Goal: Task Accomplishment & Management: Complete application form

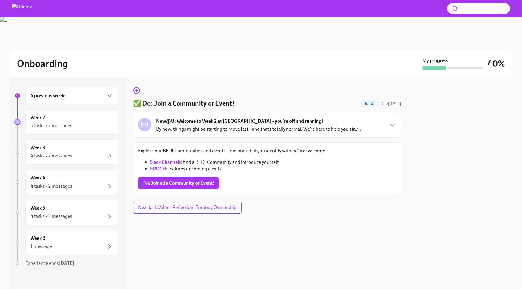
click at [63, 99] on div "4 previous weeks" at bounding box center [71, 96] width 93 height 18
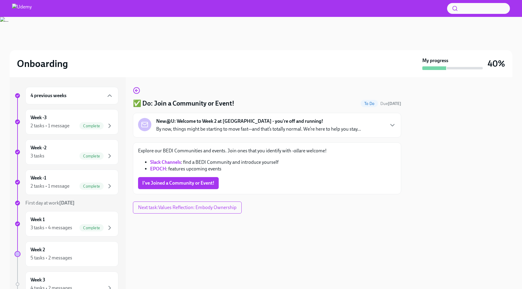
click at [64, 99] on div "4 previous weeks" at bounding box center [71, 96] width 93 height 18
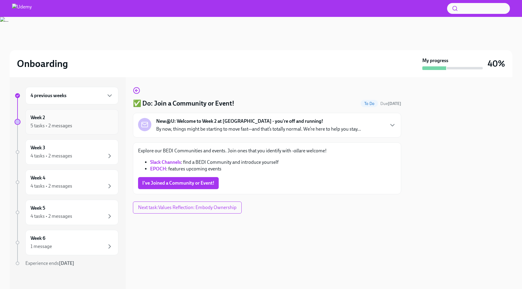
click at [61, 111] on div "Week 2 5 tasks • 2 messages" at bounding box center [71, 121] width 93 height 25
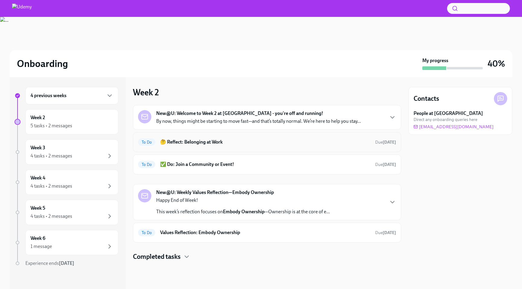
click at [281, 146] on div "To Do 🤔 Reflect: Belonging at Work Due [DATE]" at bounding box center [267, 142] width 258 height 10
click at [224, 236] on div "To Do Values Reflection: Embody Ownership Due [DATE]" at bounding box center [267, 233] width 258 height 10
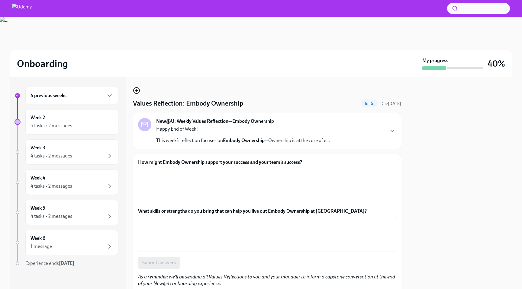
click at [139, 91] on icon "button" at bounding box center [136, 90] width 7 height 7
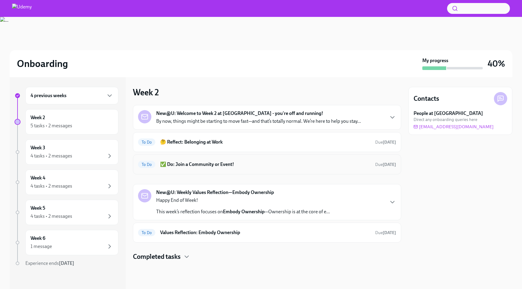
click at [207, 163] on h6 "✅ Do: Join a Community or Event!" at bounding box center [265, 164] width 210 height 7
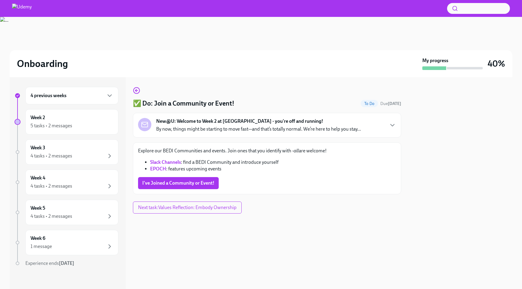
click at [163, 169] on link "EPOCH" at bounding box center [158, 169] width 16 height 6
click at [172, 161] on link "Slack Channels" at bounding box center [165, 162] width 31 height 6
click at [183, 181] on span "I've Joined a Community or Event!" at bounding box center [178, 183] width 72 height 6
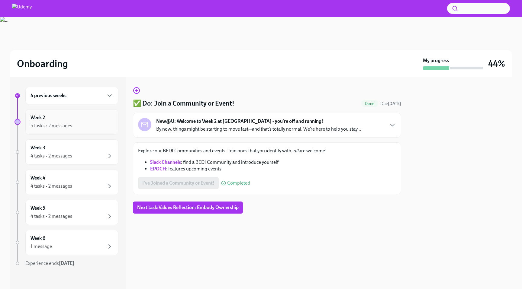
click at [74, 115] on div "Week 2 5 tasks • 2 messages" at bounding box center [72, 121] width 83 height 15
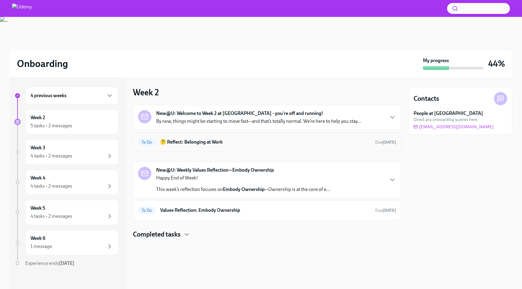
click at [205, 143] on h6 "🤔 Reflect: Belonging at Work" at bounding box center [265, 142] width 210 height 7
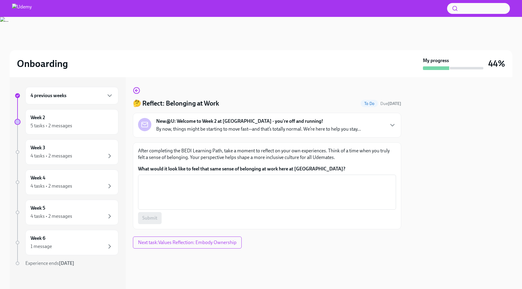
click at [257, 122] on strong "New@U: Welcome to Week 2 at [GEOGRAPHIC_DATA] - you're off and running!" at bounding box center [239, 121] width 167 height 7
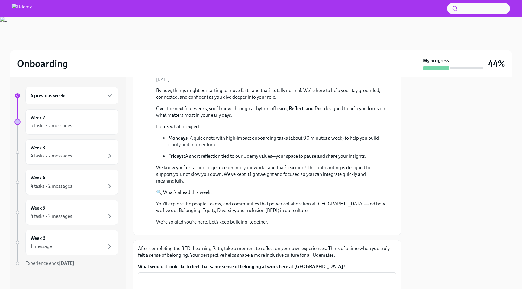
scroll to position [56, 0]
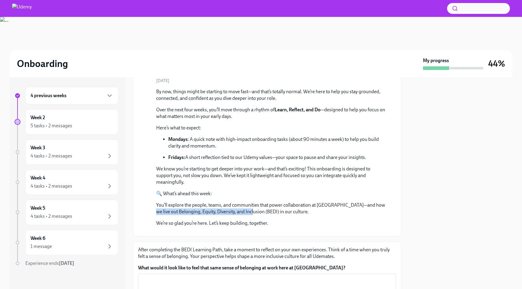
drag, startPoint x: 154, startPoint y: 210, endPoint x: 257, endPoint y: 211, distance: 103.6
click at [257, 211] on div "[DATE] By now, things might be starting to move fast—and that’s totally normal.…" at bounding box center [267, 155] width 258 height 154
copy p "Belonging, Equity, Diversity, and Inclusion (BEDI)"
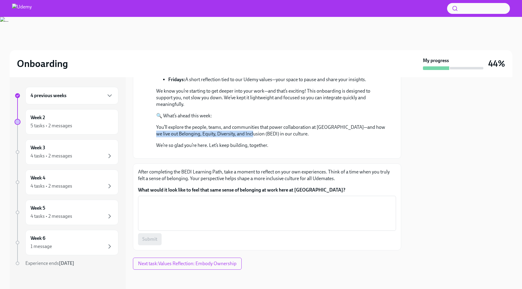
scroll to position [211, 0]
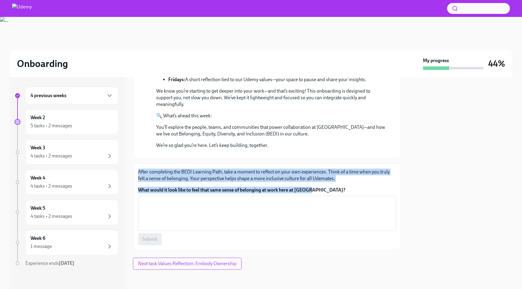
drag, startPoint x: 321, startPoint y: 204, endPoint x: 138, endPoint y: 185, distance: 183.9
click at [137, 185] on div "After completing the BEDI Learning Path, take a moment to reflect on your own e…" at bounding box center [267, 207] width 268 height 87
copy div "After completing the BEDI Learning Path, take a moment to reflect on your own e…"
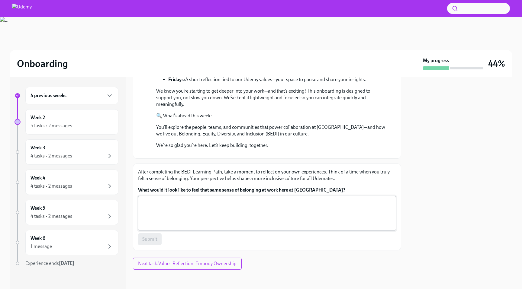
click at [167, 224] on textarea "What would it look like to feel that same sense of belonging at work here at [G…" at bounding box center [267, 213] width 251 height 29
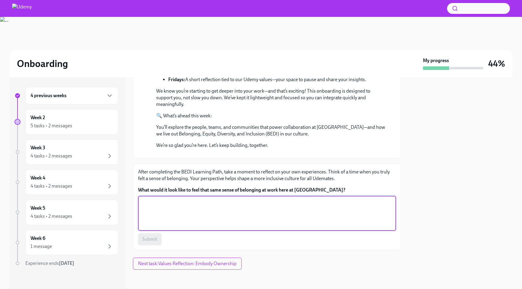
paste textarea "I feel a sense of belonging when I can show up as my authentic self and know my…"
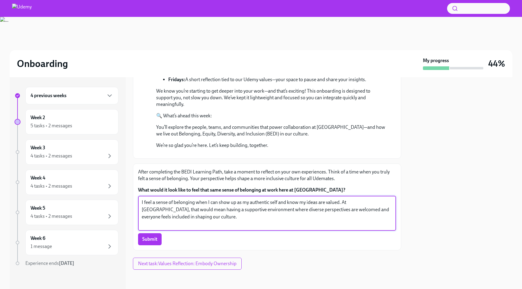
click at [290, 228] on textarea "I feel a sense of belonging when I can show up as my authentic self and know my…" at bounding box center [267, 213] width 251 height 29
type textarea "I feel a sense of belonging when I can show up as my authentic self and know my…"
click at [146, 242] on span "Submit" at bounding box center [149, 239] width 15 height 6
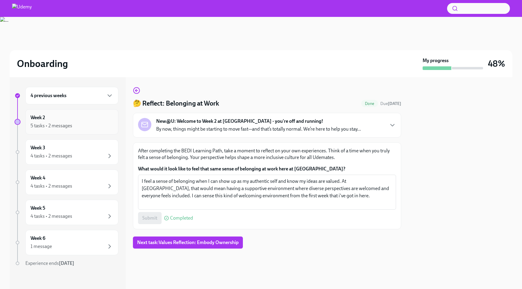
click at [60, 125] on div "5 tasks • 2 messages" at bounding box center [52, 126] width 42 height 7
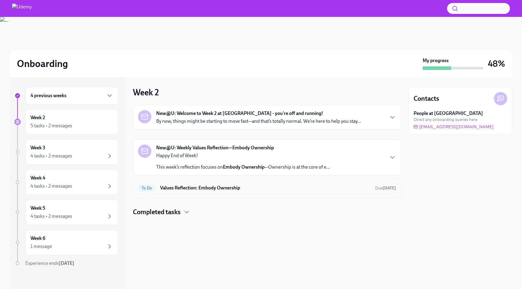
click at [222, 189] on h6 "Values Reflection: Embody Ownership" at bounding box center [265, 188] width 210 height 7
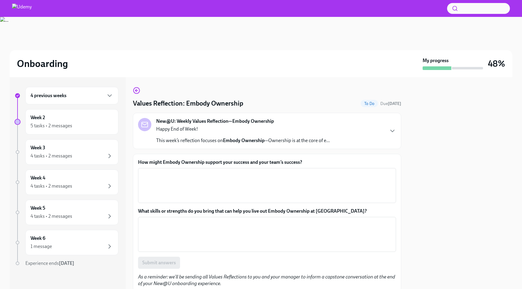
click at [224, 131] on p "Happy End of Week!" at bounding box center [243, 129] width 174 height 7
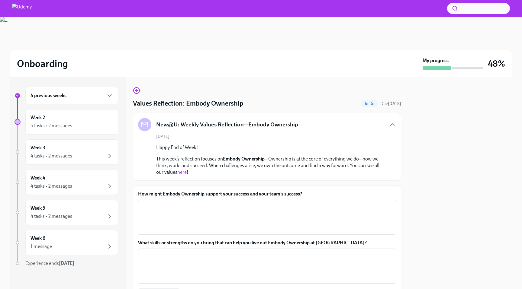
click at [183, 168] on p "This week’s reflection focuses on Embody Ownership —Ownership is at the core of…" at bounding box center [271, 166] width 230 height 20
click at [183, 173] on link "here" at bounding box center [181, 172] width 9 height 6
click at [79, 101] on div "4 previous weeks" at bounding box center [71, 96] width 93 height 18
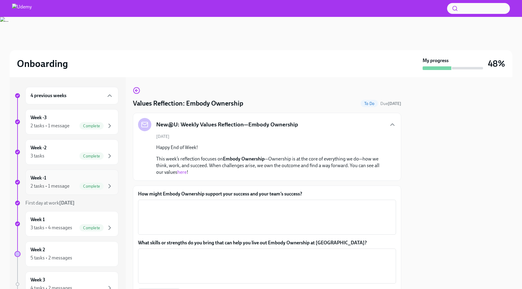
click at [75, 178] on div "Week -1 2 tasks • 1 message Complete" at bounding box center [72, 182] width 83 height 15
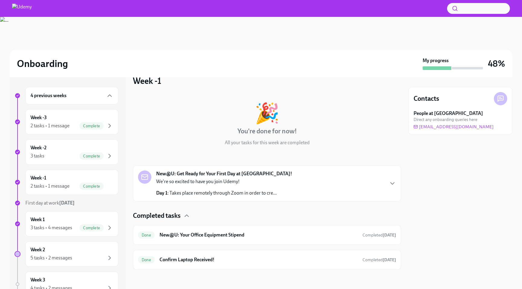
scroll to position [11, 0]
click at [75, 219] on div "Week 1 3 tasks • 4 messages Complete" at bounding box center [72, 224] width 83 height 15
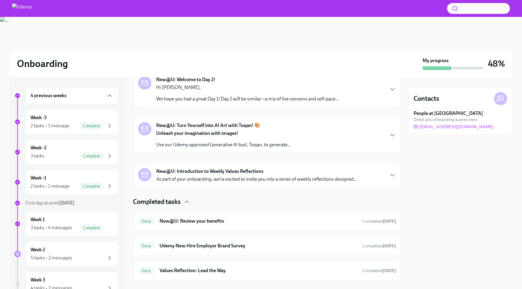
scroll to position [151, 0]
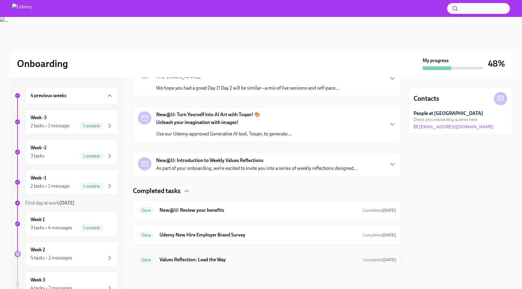
click at [217, 263] on h6 "Values Reflection: Lead the Way" at bounding box center [258, 260] width 198 height 7
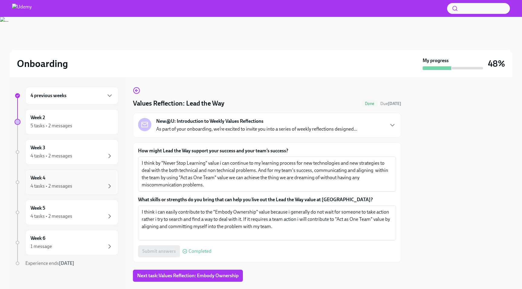
scroll to position [2, 0]
click at [90, 153] on div "4 tasks • 2 messages" at bounding box center [72, 154] width 83 height 7
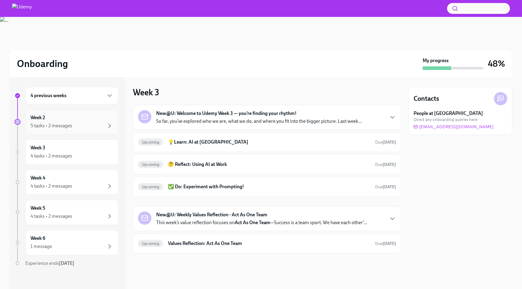
click at [81, 116] on div "Week 2 5 tasks • 2 messages" at bounding box center [72, 121] width 83 height 15
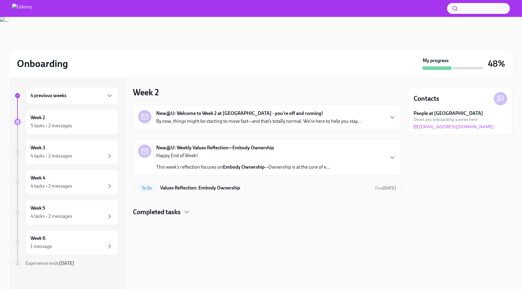
click at [221, 185] on h6 "Values Reflection: Embody Ownership" at bounding box center [265, 188] width 210 height 7
